Goal: Task Accomplishment & Management: Manage account settings

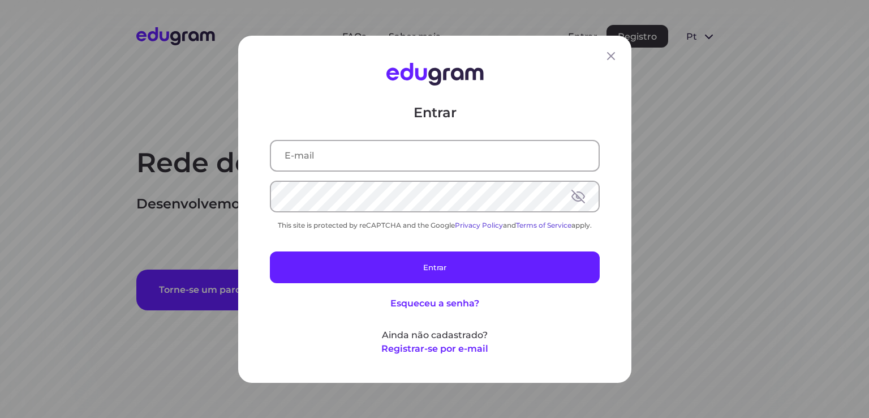
click at [422, 154] on input "text" at bounding box center [435, 154] width 328 height 29
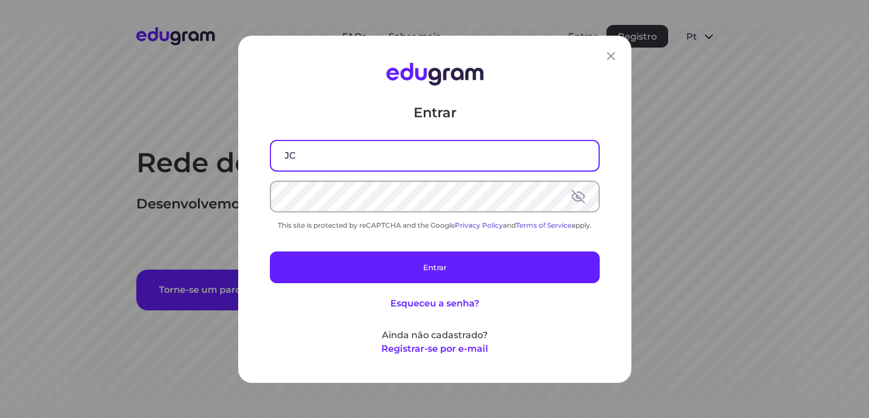
type input "J"
type input "[EMAIL_ADDRESS][PERSON_NAME][DOMAIN_NAME]"
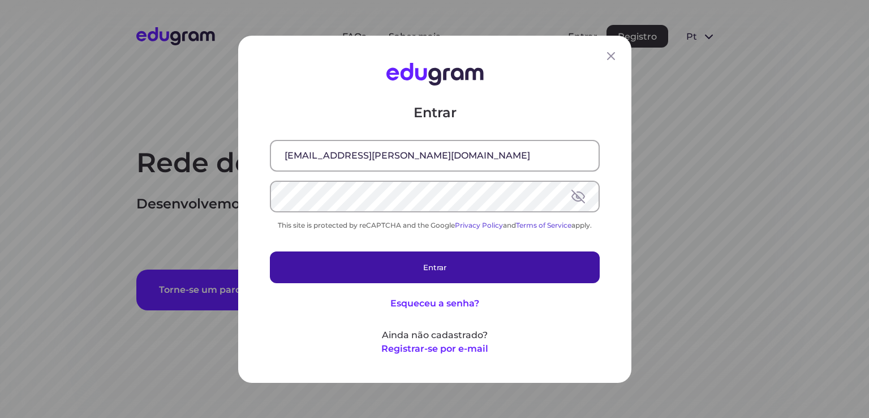
click at [317, 263] on button "Entrar" at bounding box center [435, 267] width 330 height 32
